Goal: Task Accomplishment & Management: Manage account settings

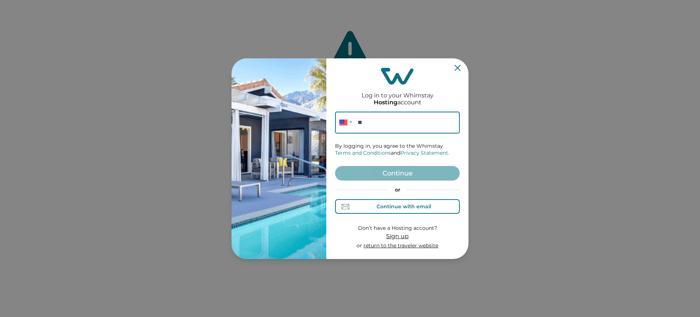
click at [399, 202] on button "Continue with email" at bounding box center [397, 206] width 125 height 15
click at [383, 125] on input at bounding box center [397, 123] width 125 height 22
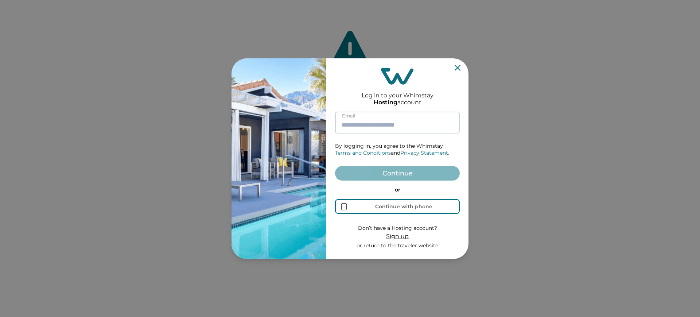
paste input "**********"
type input "**********"
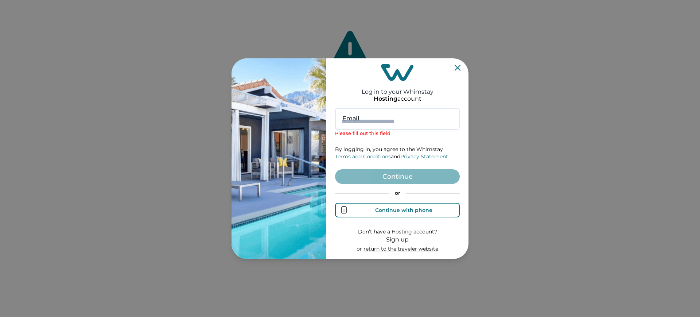
click at [378, 207] on div "Continue with phone" at bounding box center [403, 210] width 57 height 6
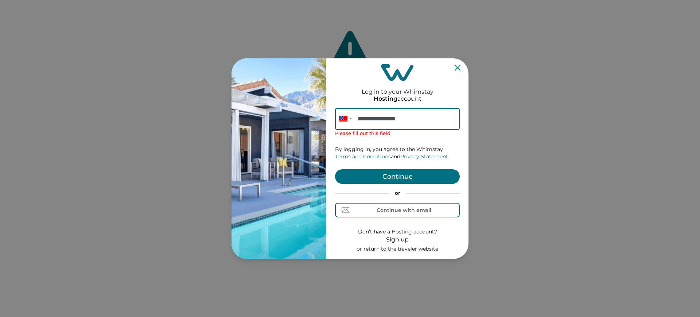
type input "**********"
click at [388, 175] on button "Continue" at bounding box center [397, 176] width 125 height 15
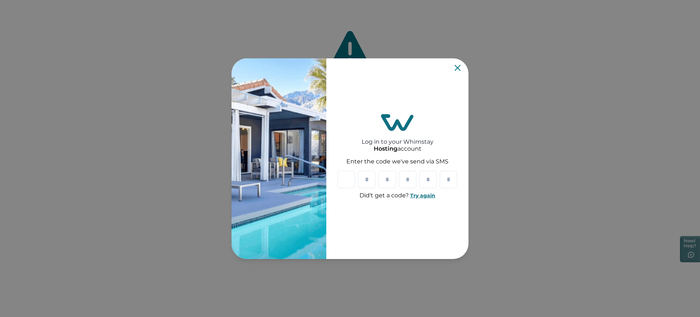
paste input "*"
type input "*"
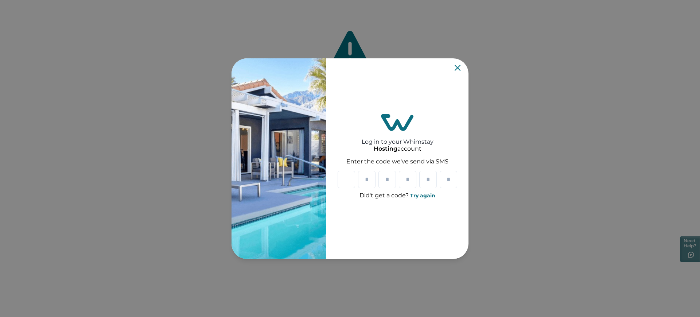
type input "*"
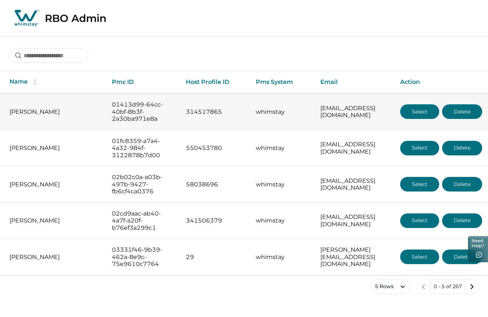
click at [417, 112] on button "Select" at bounding box center [419, 111] width 39 height 15
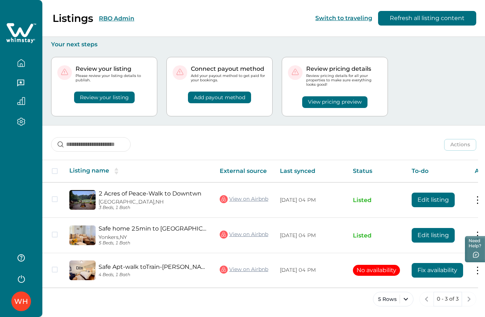
scroll to position [3, 0]
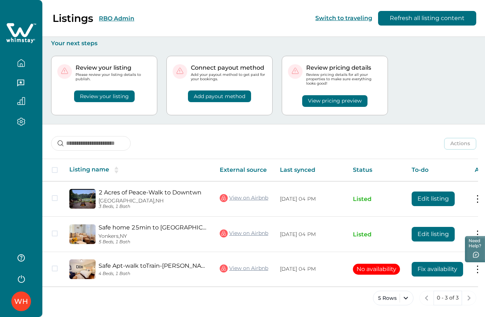
click at [23, 68] on button "button" at bounding box center [21, 63] width 31 height 15
click at [151, 20] on div "Listings RBO Admin Switch to traveling Refresh all listing content" at bounding box center [242, 18] width 485 height 37
click at [109, 17] on button "RBO Admin" at bounding box center [116, 18] width 35 height 7
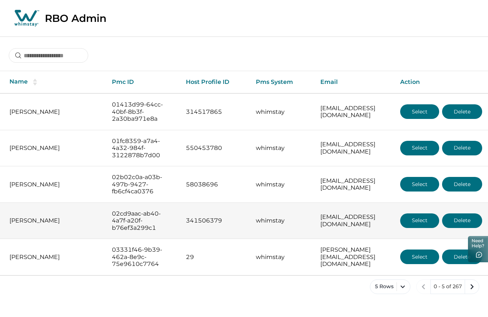
click at [415, 224] on button "Select" at bounding box center [419, 220] width 39 height 15
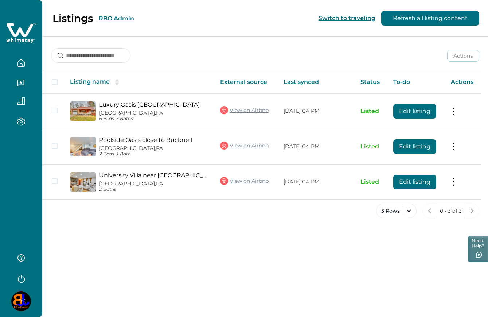
click at [111, 17] on button "RBO Admin" at bounding box center [116, 18] width 35 height 7
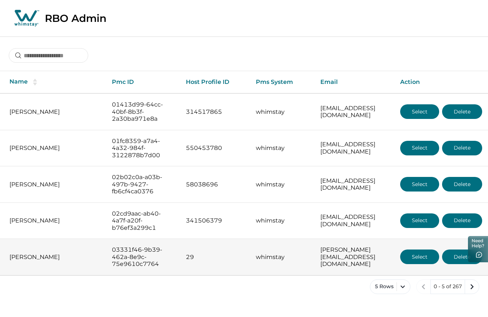
click at [404, 256] on button "Select" at bounding box center [419, 256] width 39 height 15
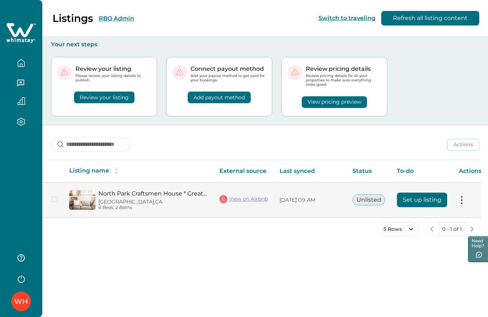
click at [424, 203] on button "Set up listing" at bounding box center [422, 200] width 50 height 15
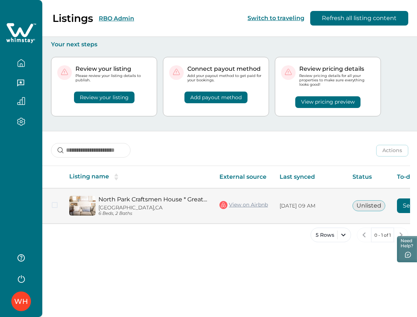
click at [237, 204] on link "View on Airbnb" at bounding box center [244, 204] width 49 height 9
click at [405, 205] on button "Set up listing" at bounding box center [422, 205] width 50 height 15
click at [405, 209] on button "Set up listing" at bounding box center [422, 205] width 50 height 15
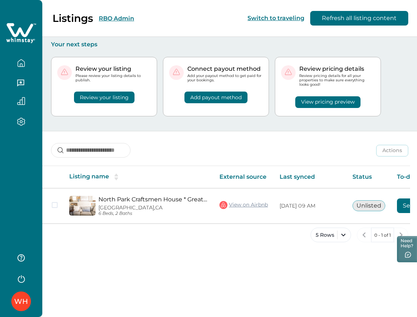
click at [128, 18] on button "RBO Admin" at bounding box center [116, 18] width 35 height 7
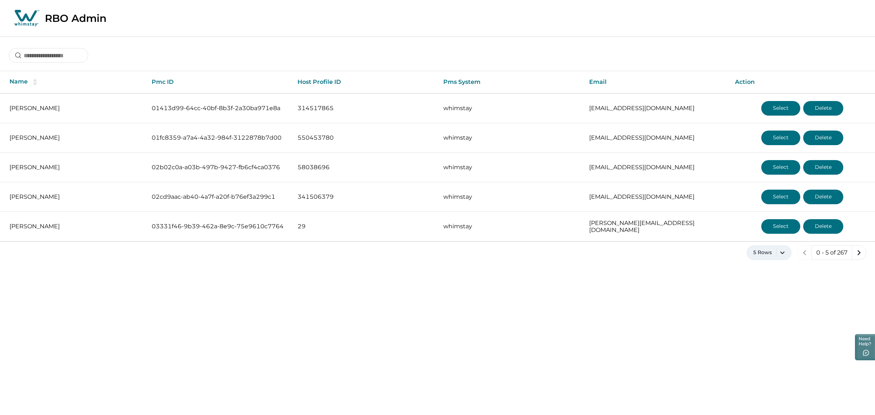
click at [700, 253] on button "5 Rows" at bounding box center [769, 252] width 45 height 15
click at [700, 317] on button "50 Rows" at bounding box center [769, 329] width 38 height 15
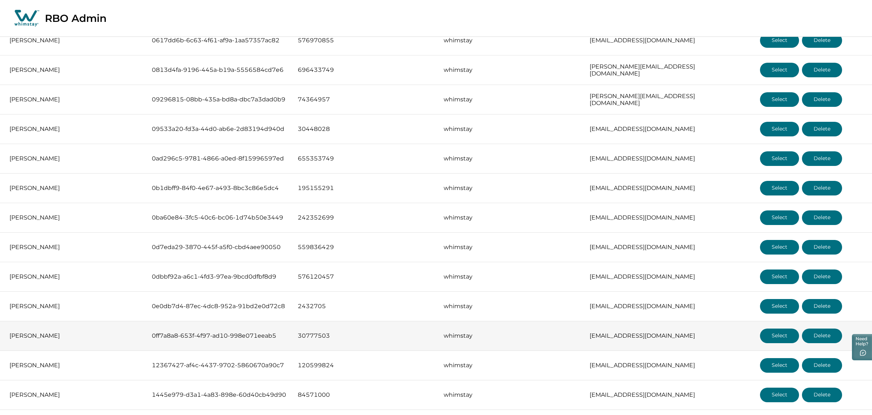
scroll to position [365, 0]
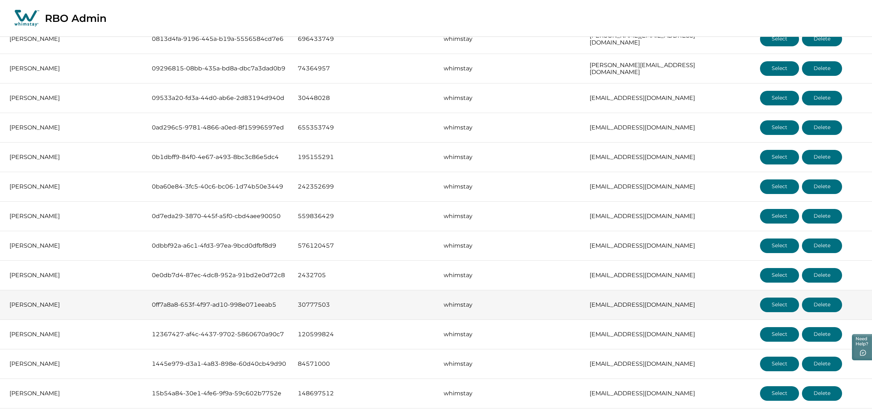
click at [700, 303] on button "Select" at bounding box center [779, 305] width 39 height 15
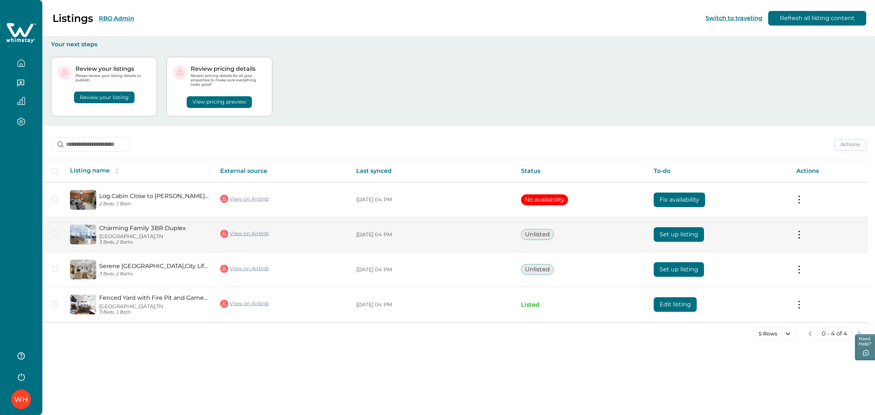
click at [656, 237] on button "Set up listing" at bounding box center [679, 234] width 50 height 15
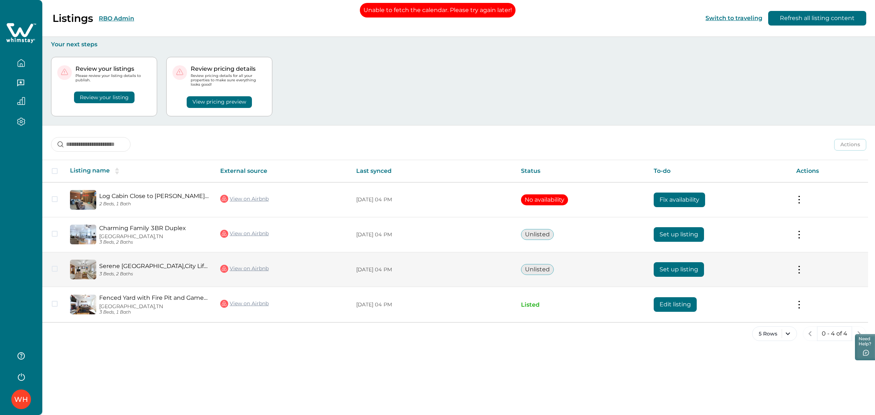
click at [680, 263] on button "Set up listing" at bounding box center [679, 269] width 50 height 15
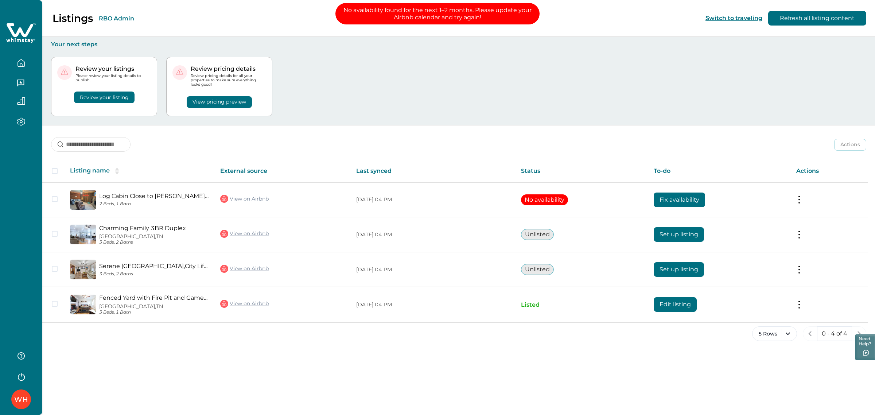
click at [23, 65] on icon "button" at bounding box center [21, 63] width 8 height 8
click at [182, 15] on div "Listings RBO Admin Switch to traveling Refresh all listing content" at bounding box center [437, 18] width 875 height 37
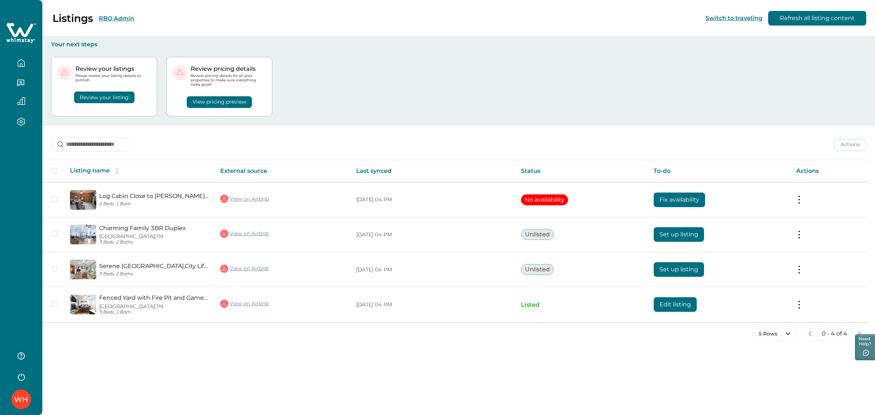
click at [134, 18] on button "RBO Admin" at bounding box center [116, 18] width 35 height 7
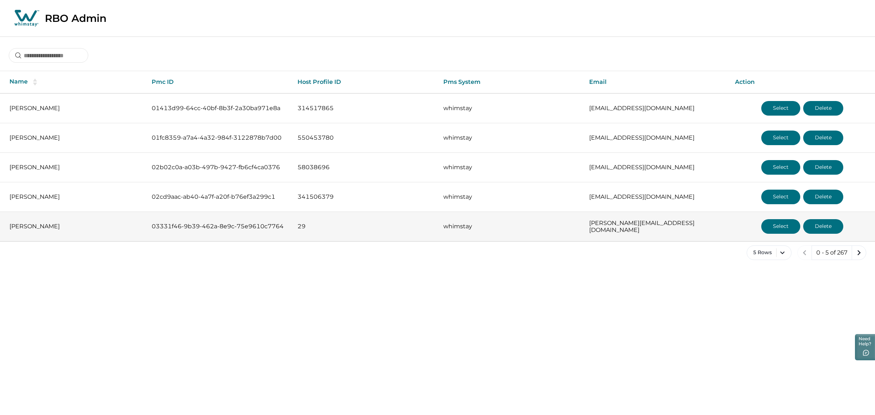
click at [700, 227] on button "Select" at bounding box center [781, 226] width 39 height 15
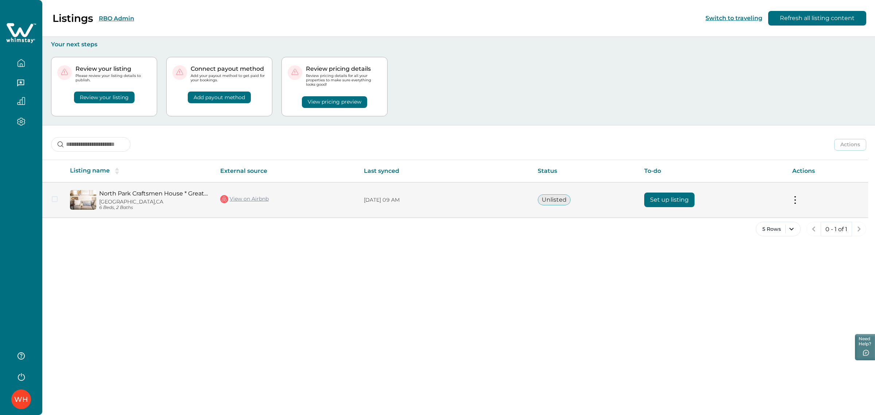
click at [681, 206] on button "Set up listing" at bounding box center [670, 200] width 50 height 15
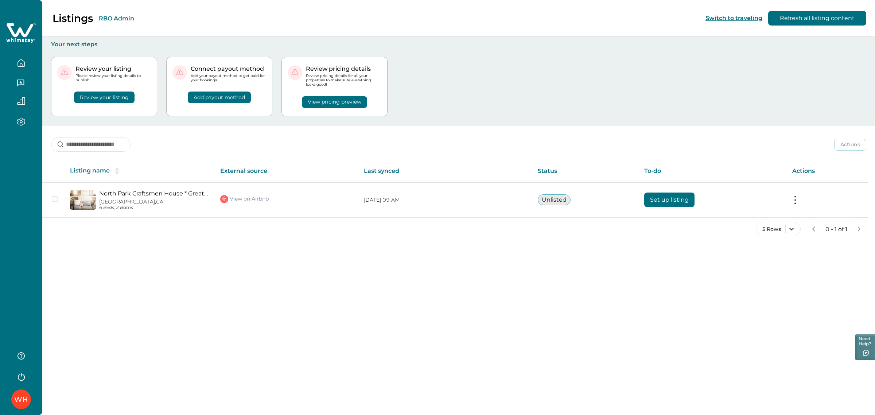
click at [338, 249] on div "Listings RBO Admin Switch to traveling Refresh all listing content Your next st…" at bounding box center [458, 207] width 833 height 415
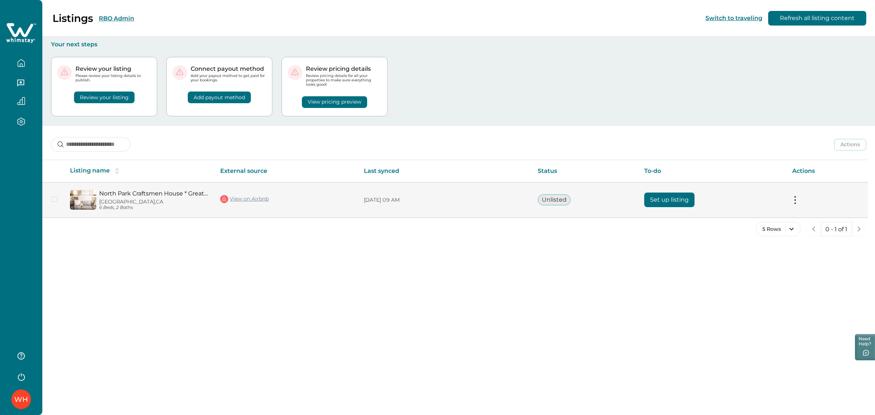
click at [649, 203] on button "Set up listing" at bounding box center [670, 200] width 50 height 15
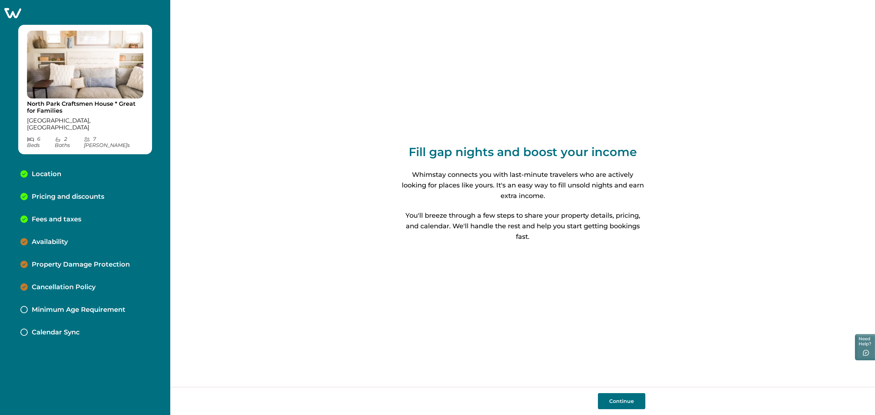
click at [20, 13] on icon at bounding box center [13, 12] width 18 height 11
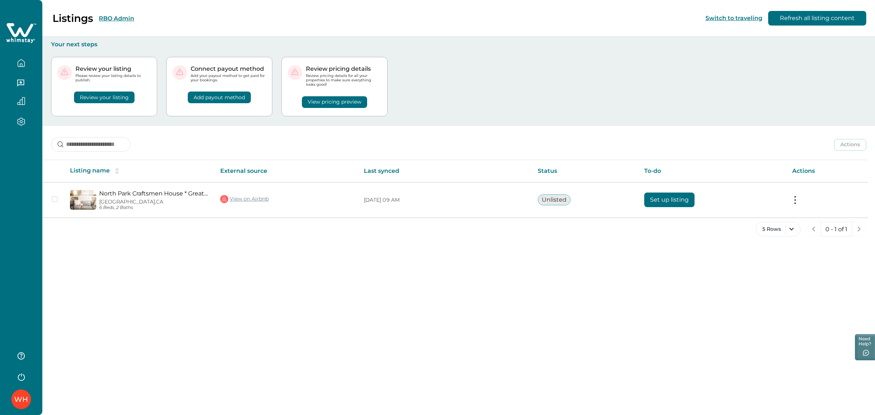
click at [213, 255] on div "Listings RBO Admin Switch to traveling Refresh all listing content Your next st…" at bounding box center [458, 207] width 833 height 415
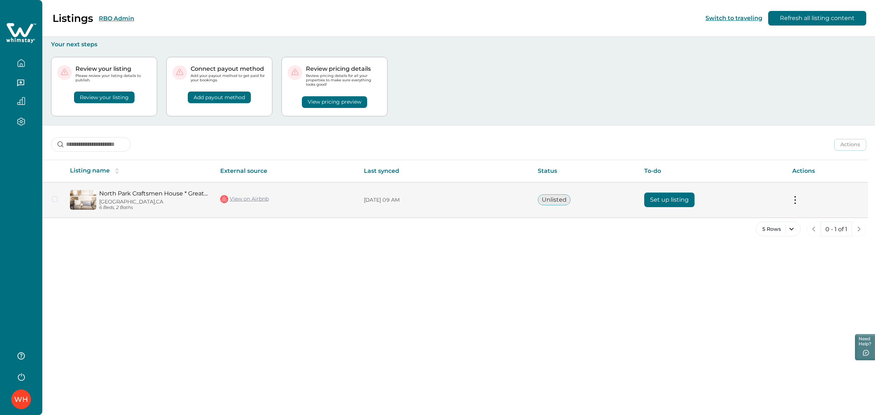
click at [654, 205] on button "Set up listing" at bounding box center [670, 200] width 50 height 15
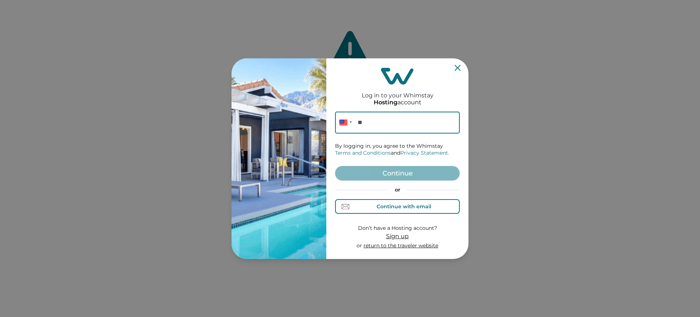
click at [418, 209] on div "Continue with email" at bounding box center [404, 207] width 55 height 6
click at [368, 118] on input at bounding box center [397, 123] width 125 height 22
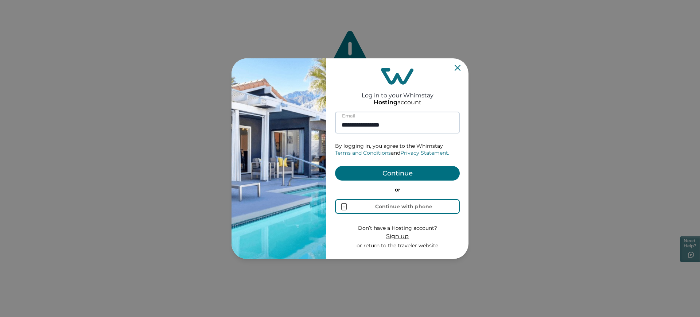
type input "**********"
click at [335, 166] on button "Continue" at bounding box center [397, 173] width 125 height 15
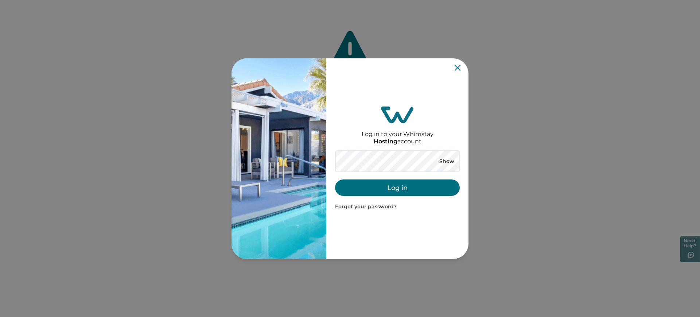
click at [356, 183] on button "Log in" at bounding box center [397, 187] width 125 height 16
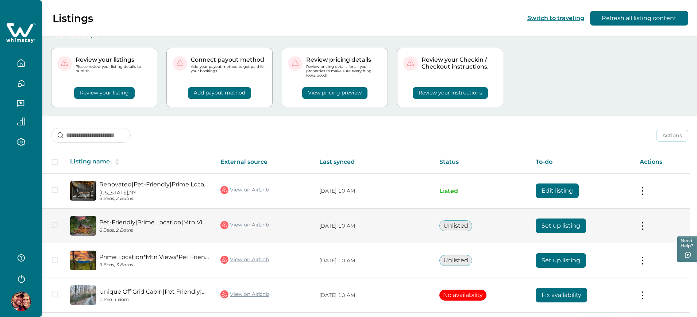
scroll to position [35, 0]
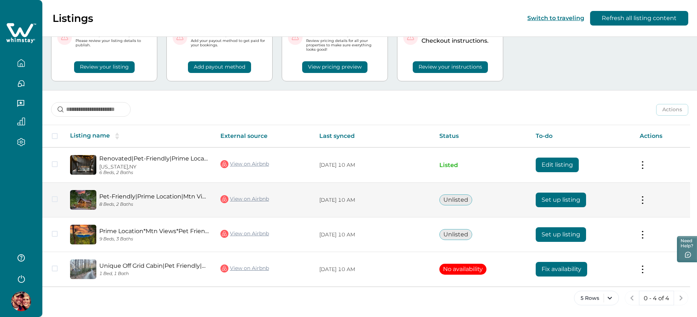
click at [553, 202] on button "Set up listing" at bounding box center [560, 200] width 50 height 15
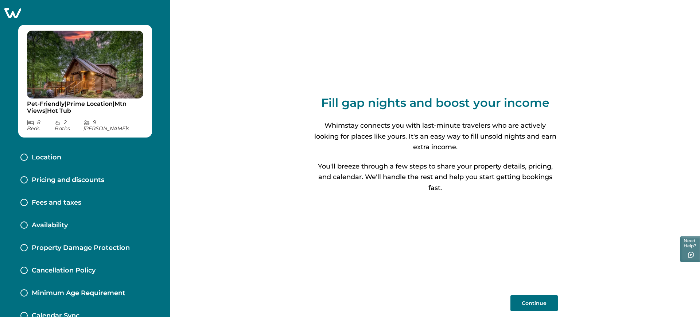
click at [533, 305] on button "Continue" at bounding box center [534, 303] width 47 height 16
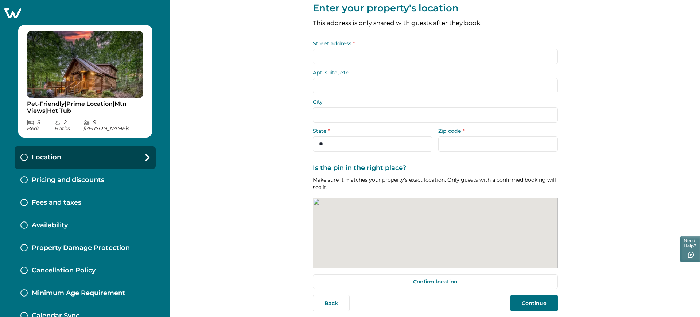
scroll to position [30, 0]
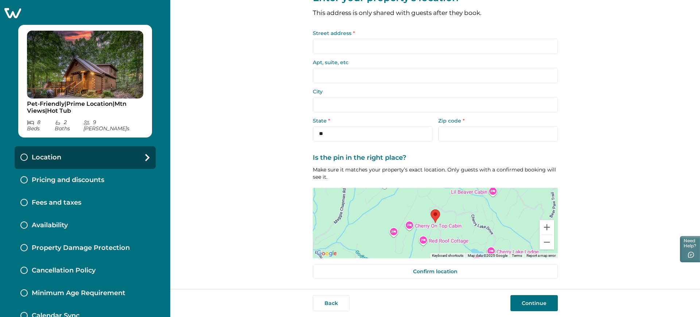
click at [101, 199] on div "Fees and taxes" at bounding box center [85, 202] width 141 height 23
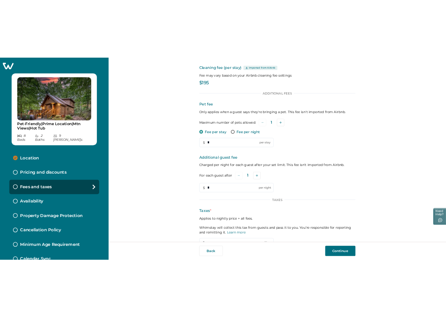
scroll to position [67, 0]
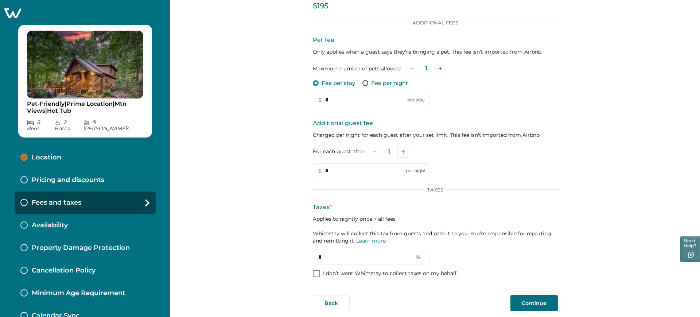
click at [313, 274] on span at bounding box center [316, 273] width 7 height 7
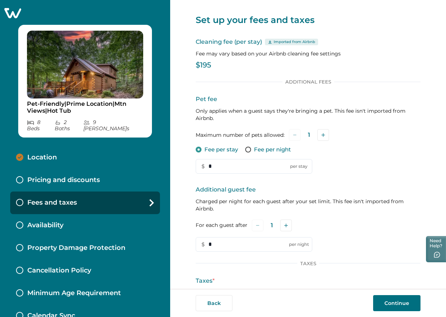
scroll to position [0, 0]
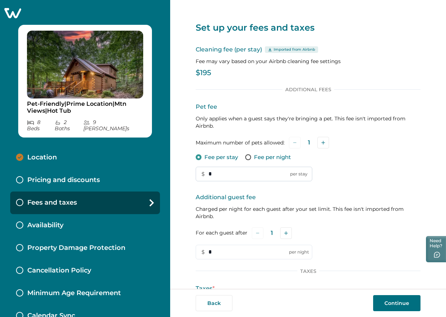
click at [251, 169] on input "*" at bounding box center [254, 174] width 117 height 15
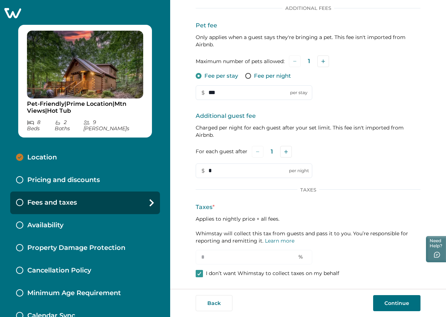
click at [239, 273] on p "I don’t want Whimstay to collect taxes on my behalf" at bounding box center [272, 273] width 133 height 7
type input "***"
click at [243, 258] on input "*" at bounding box center [254, 257] width 117 height 15
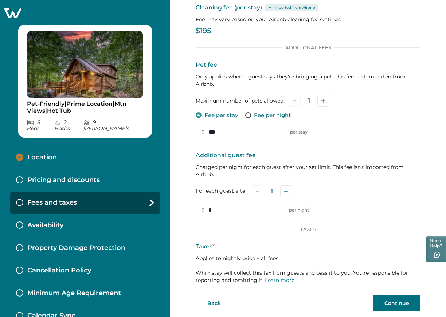
scroll to position [0, 0]
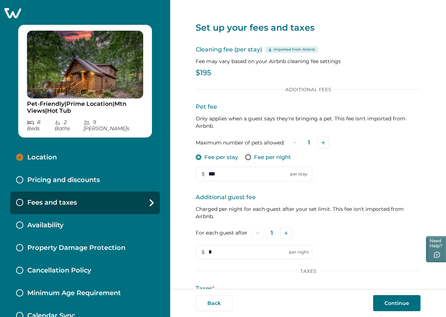
type input "*"
click at [389, 307] on button "Continue" at bounding box center [396, 303] width 47 height 16
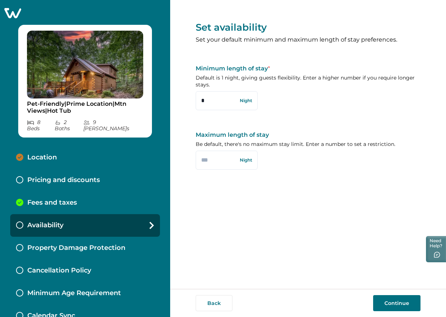
click at [114, 195] on div "Fees and taxes" at bounding box center [85, 202] width 150 height 23
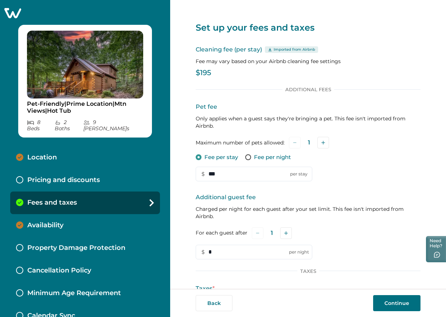
click at [262, 157] on p "Fee per night" at bounding box center [272, 157] width 37 height 7
click at [391, 300] on button "Continue" at bounding box center [396, 303] width 47 height 16
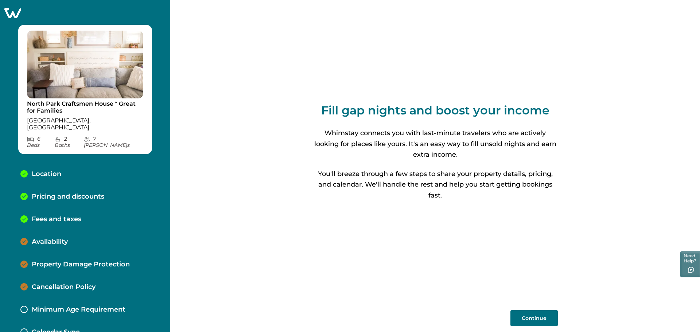
click at [120, 306] on p "Minimum Age Requirement" at bounding box center [79, 310] width 94 height 8
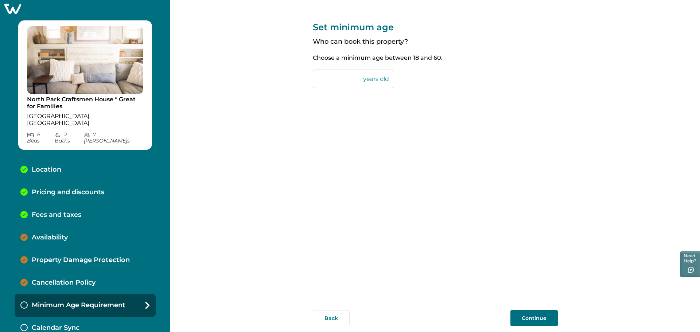
scroll to position [5, 0]
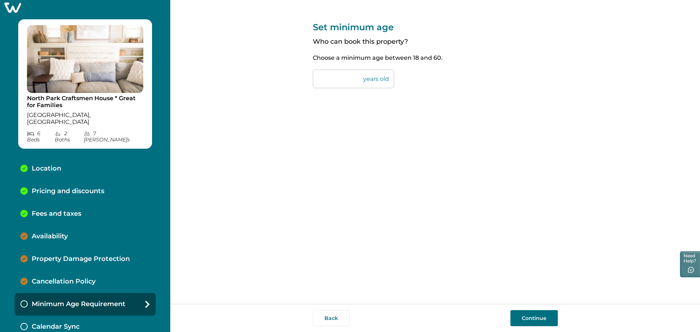
drag, startPoint x: 329, startPoint y: 80, endPoint x: 309, endPoint y: 82, distance: 20.2
click at [309, 82] on div "Set minimum age Who can book this property? Choose a minimum age between 18 and…" at bounding box center [435, 152] width 530 height 304
type input "*"
click at [71, 158] on div "Location" at bounding box center [85, 169] width 141 height 23
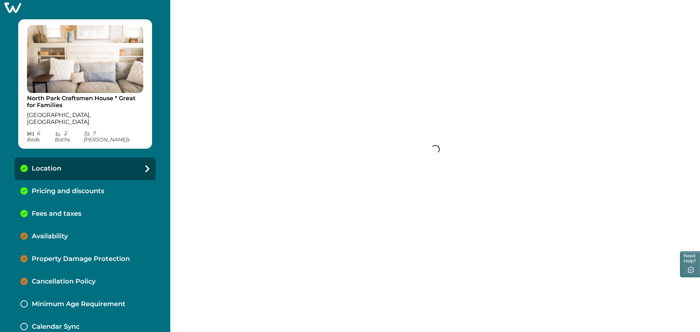
select select "**"
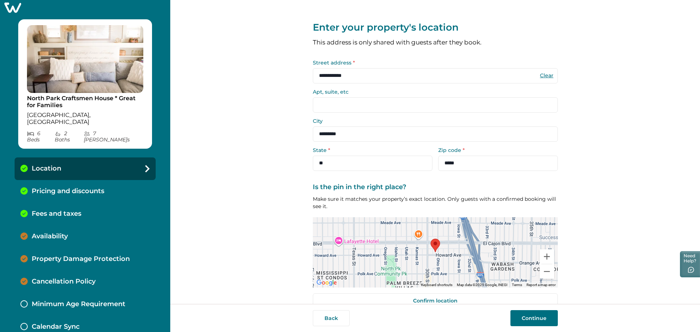
click at [97, 301] on p "Minimum Age Requirement" at bounding box center [79, 305] width 94 height 8
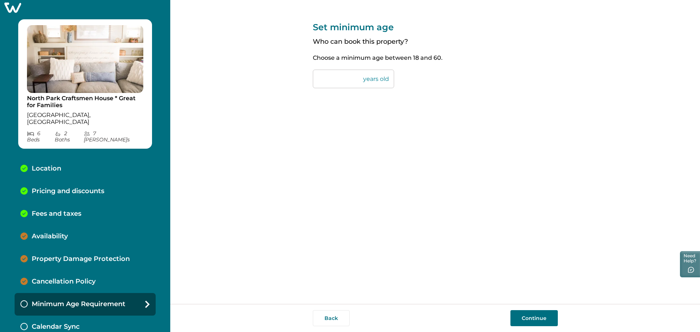
click at [341, 81] on input "number" at bounding box center [353, 79] width 81 height 19
click at [338, 81] on input "number" at bounding box center [353, 79] width 81 height 19
